Goal: Task Accomplishment & Management: Manage account settings

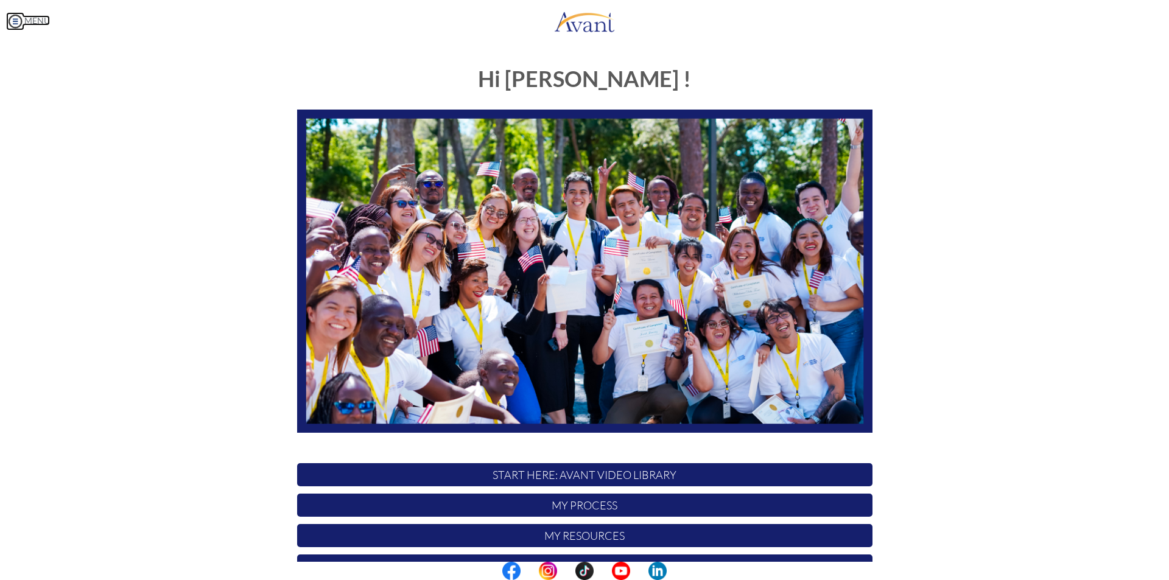
click at [23, 23] on img at bounding box center [15, 21] width 18 height 18
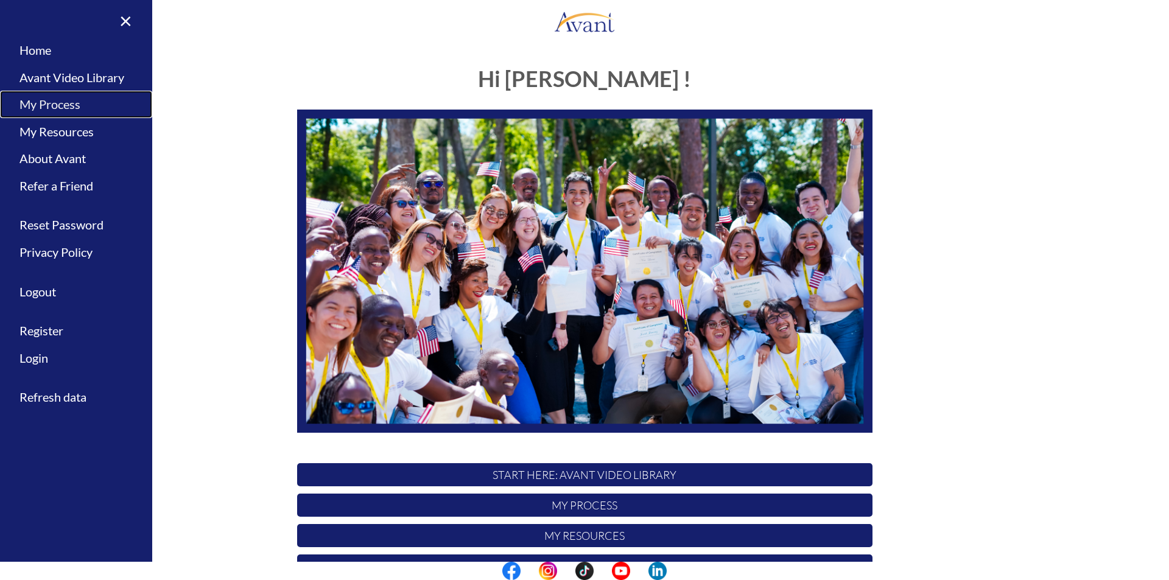
click at [58, 109] on link "My Process" at bounding box center [76, 104] width 152 height 27
click at [0, 0] on div at bounding box center [0, 0] width 0 height 0
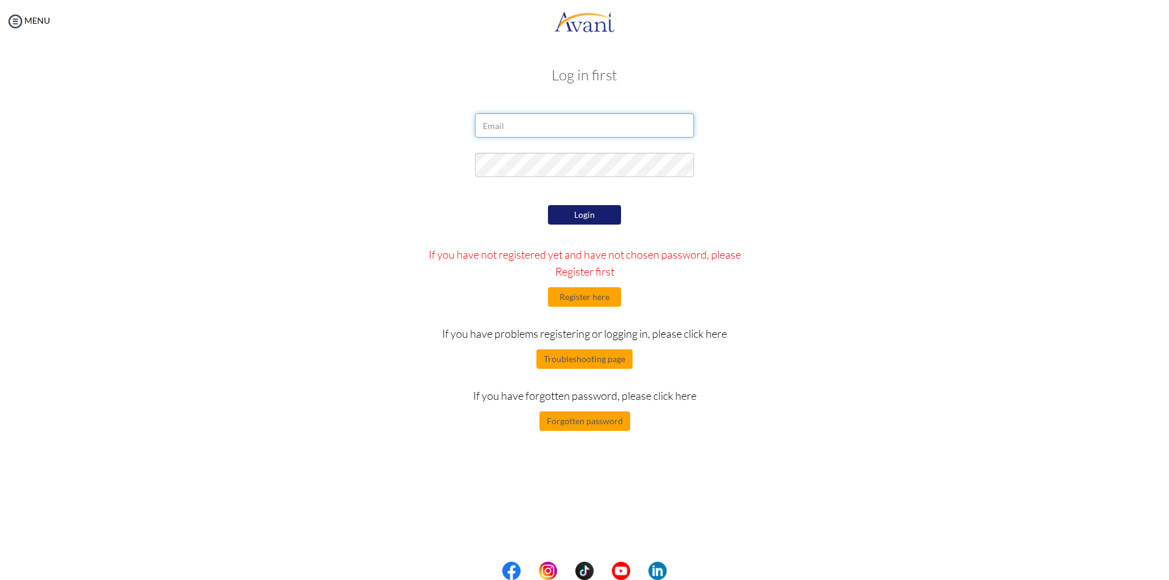
click at [654, 123] on input "email" at bounding box center [584, 125] width 219 height 24
type input "[EMAIL_ADDRESS][DOMAIN_NAME]"
click at [606, 225] on div "Login If you have not registered yet and have not chosen password, please Regis…" at bounding box center [585, 316] width 356 height 229
click at [605, 217] on button "Login" at bounding box center [584, 214] width 73 height 19
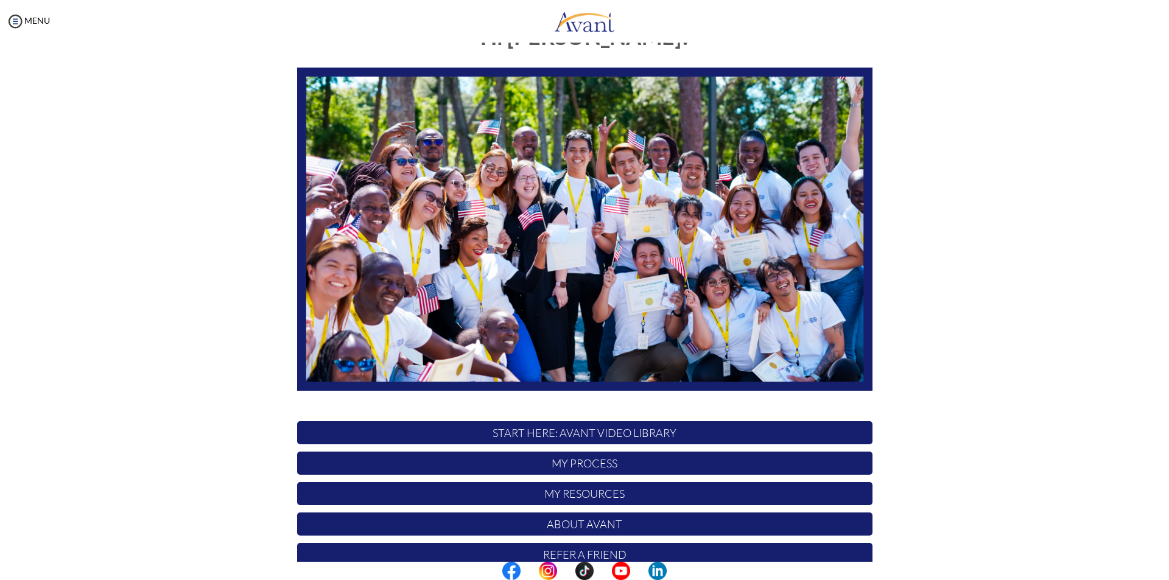
scroll to position [96, 0]
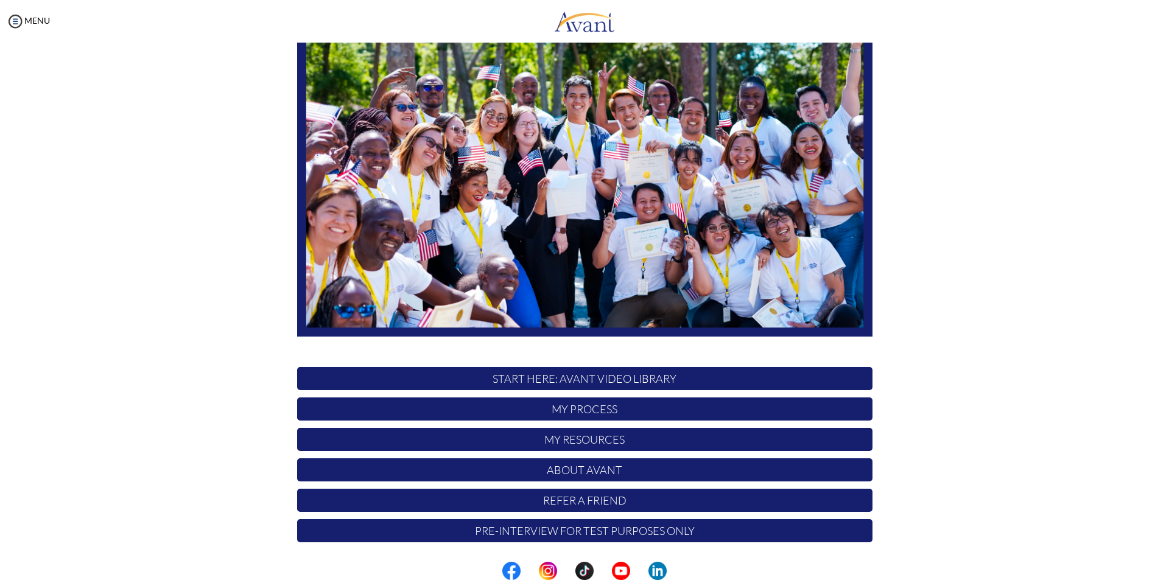
click at [620, 407] on p "My Process" at bounding box center [584, 409] width 575 height 23
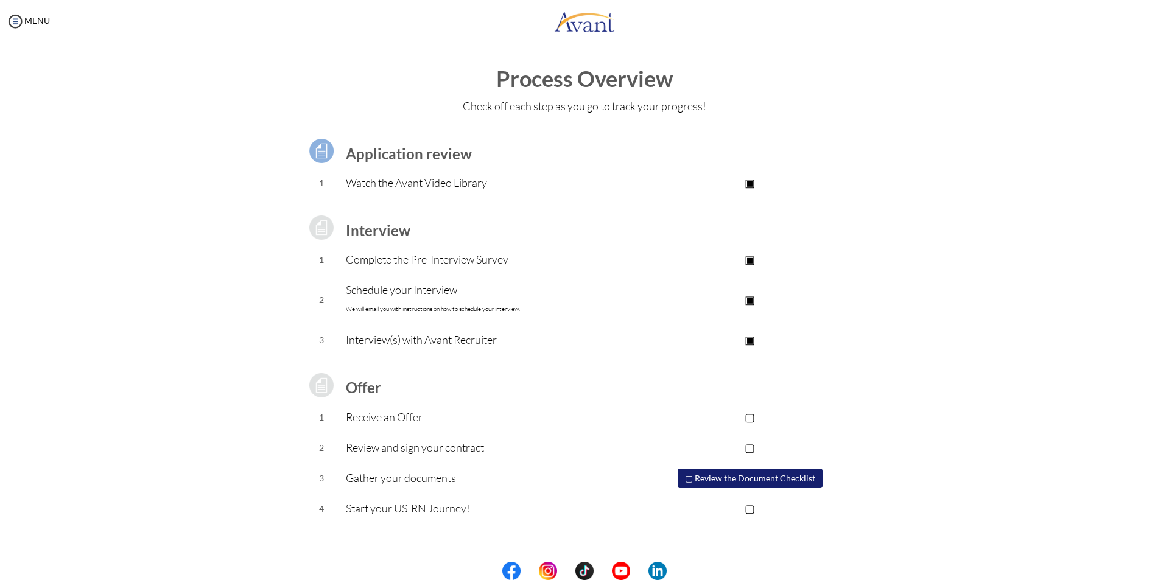
click at [753, 339] on p "▣" at bounding box center [750, 339] width 244 height 17
click at [753, 339] on p "▢" at bounding box center [750, 339] width 244 height 17
click at [13, 21] on img at bounding box center [15, 21] width 18 height 18
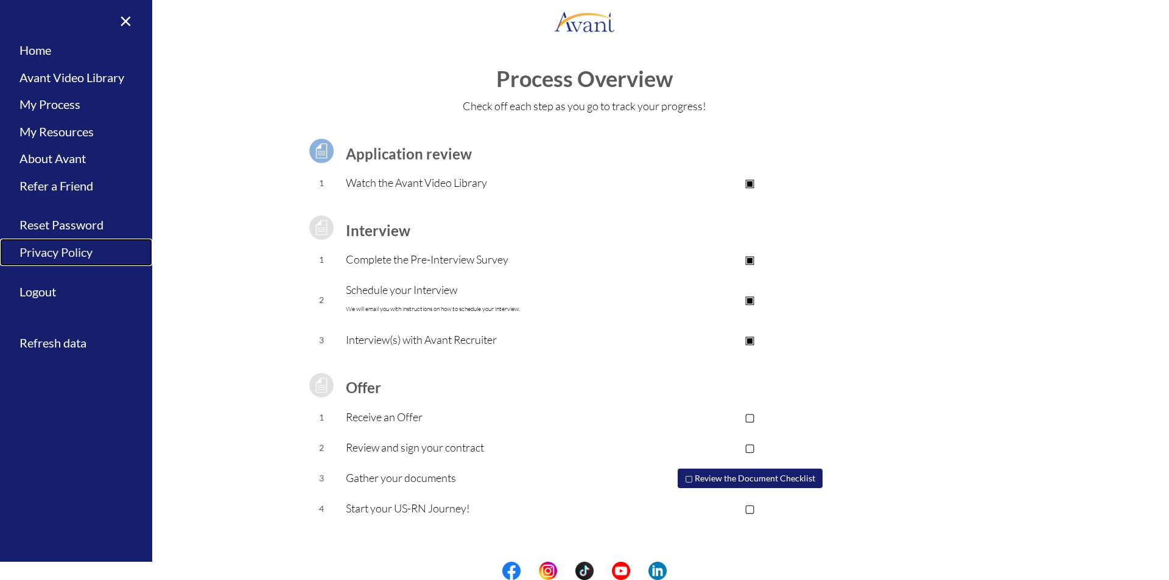
click at [54, 256] on link "Privacy Policy" at bounding box center [76, 252] width 152 height 27
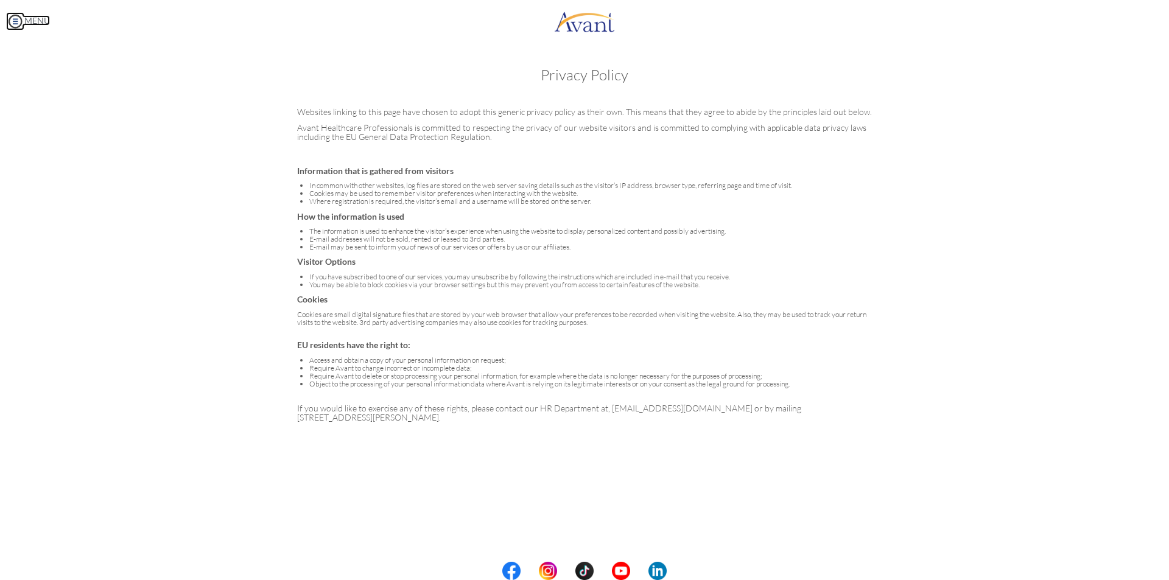
click at [13, 24] on img at bounding box center [15, 21] width 18 height 18
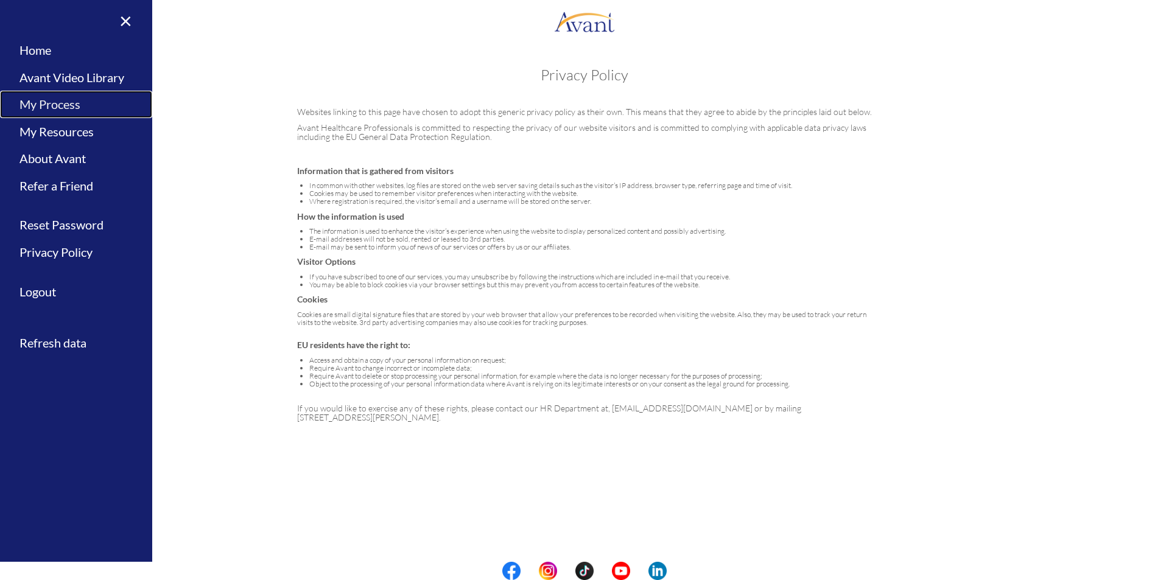
click at [38, 100] on link "My Process" at bounding box center [76, 104] width 152 height 27
click at [0, 0] on div at bounding box center [0, 0] width 0 height 0
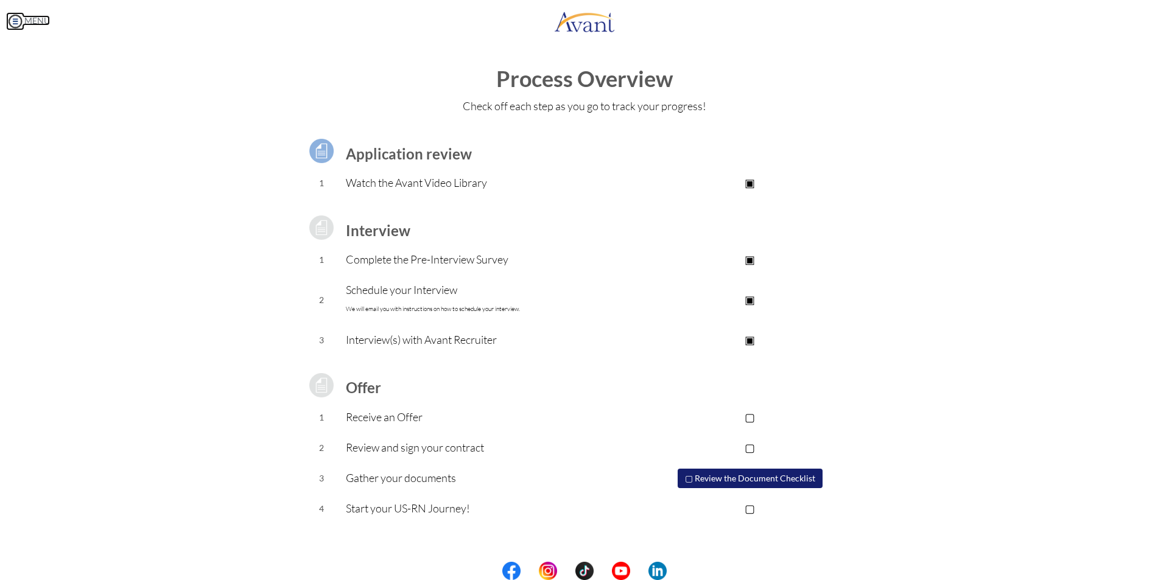
click at [13, 16] on img at bounding box center [15, 21] width 18 height 18
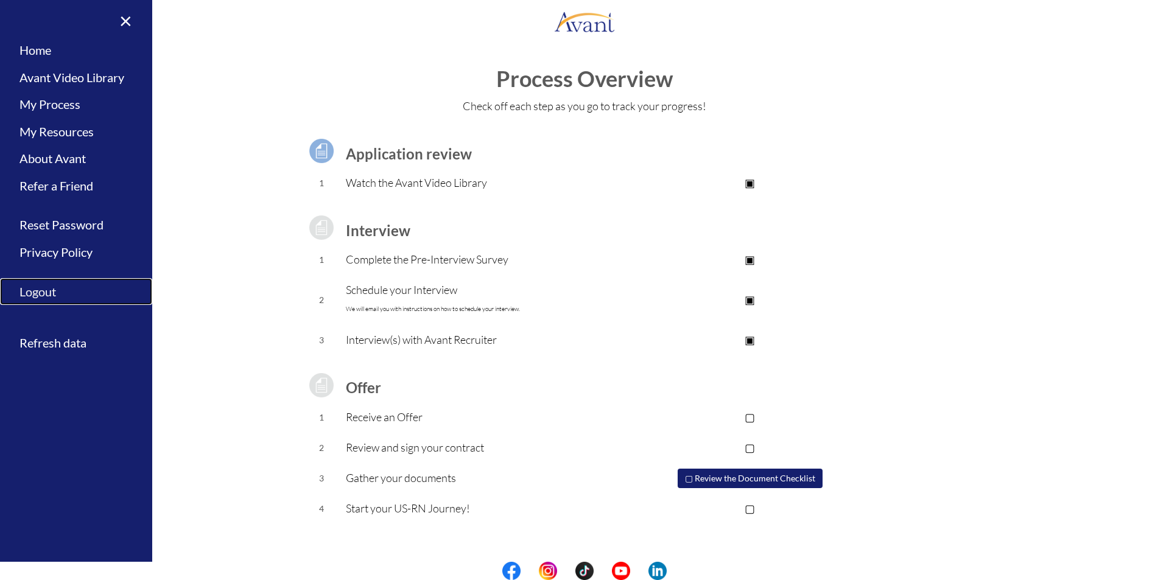
click at [69, 301] on link "Logout" at bounding box center [76, 291] width 152 height 27
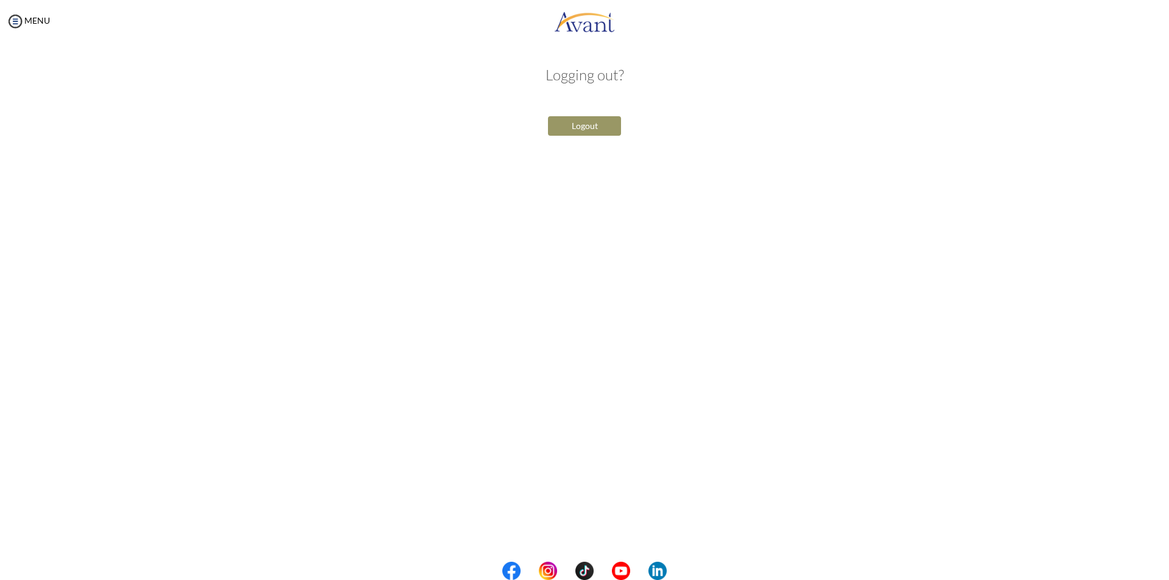
click at [561, 122] on button "Logout" at bounding box center [584, 125] width 73 height 19
